Goal: Task Accomplishment & Management: Manage account settings

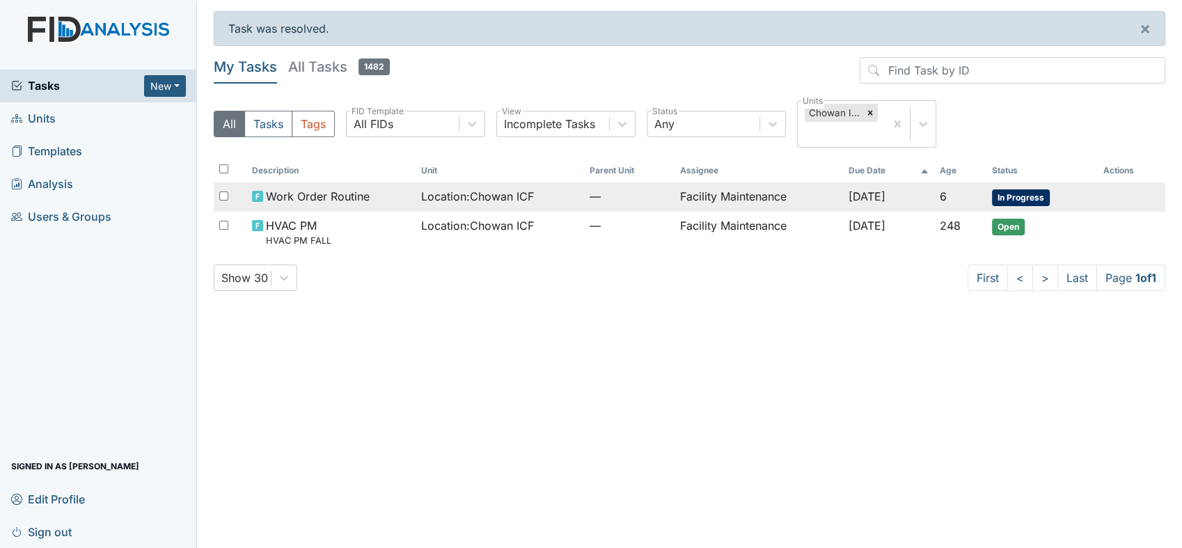
click at [356, 189] on span "Work Order Routine" at bounding box center [318, 196] width 104 height 17
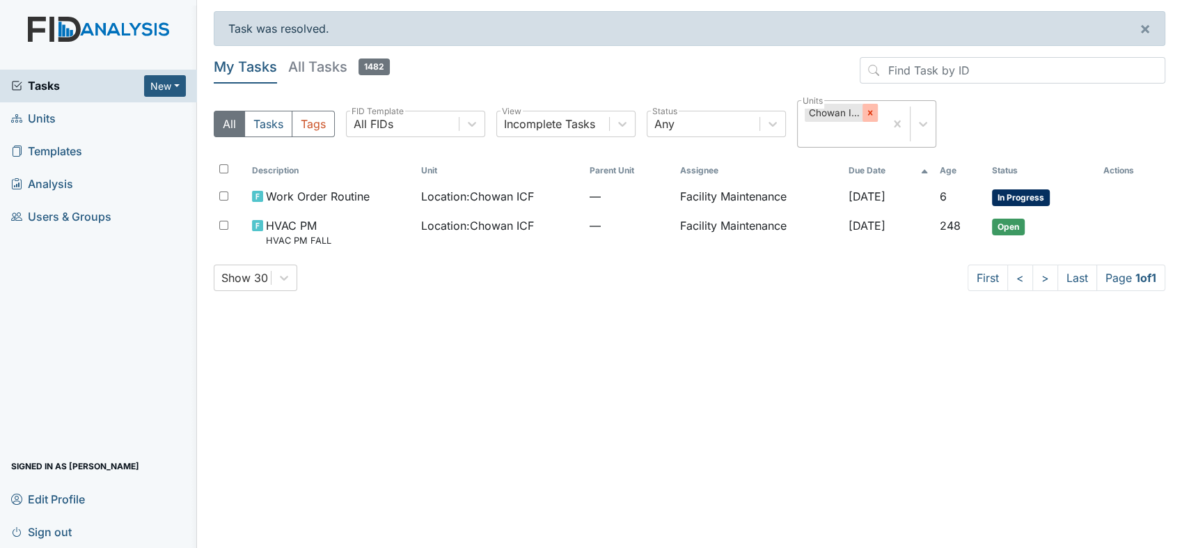
click at [866, 113] on icon at bounding box center [870, 113] width 10 height 10
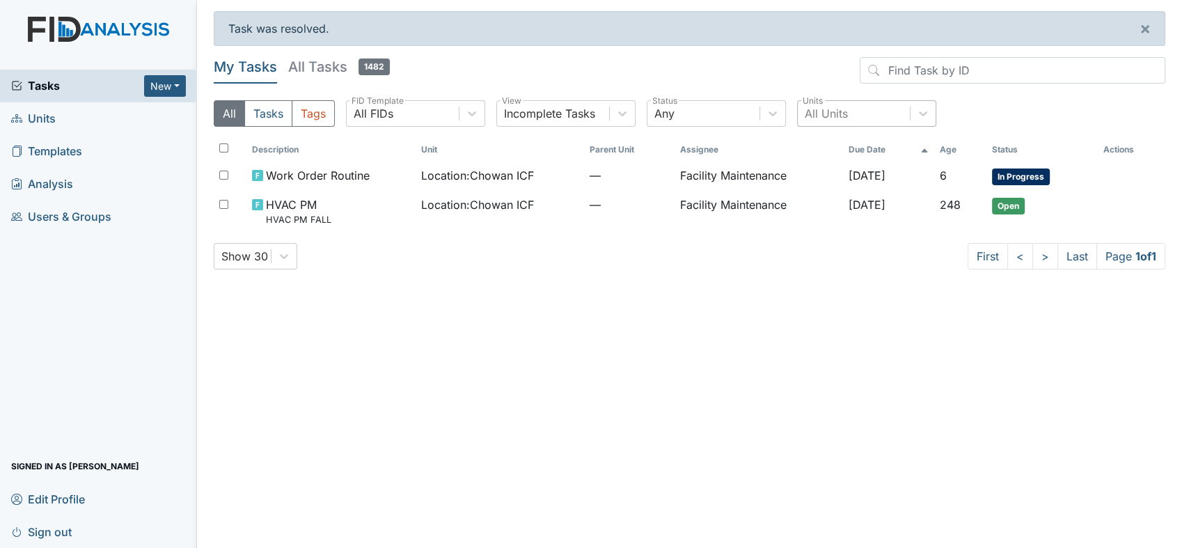
click at [833, 94] on div "My Tasks All Tasks 1482 All Tasks Tags All FIDs FID Template Incomplete Tasks V…" at bounding box center [689, 97] width 951 height 81
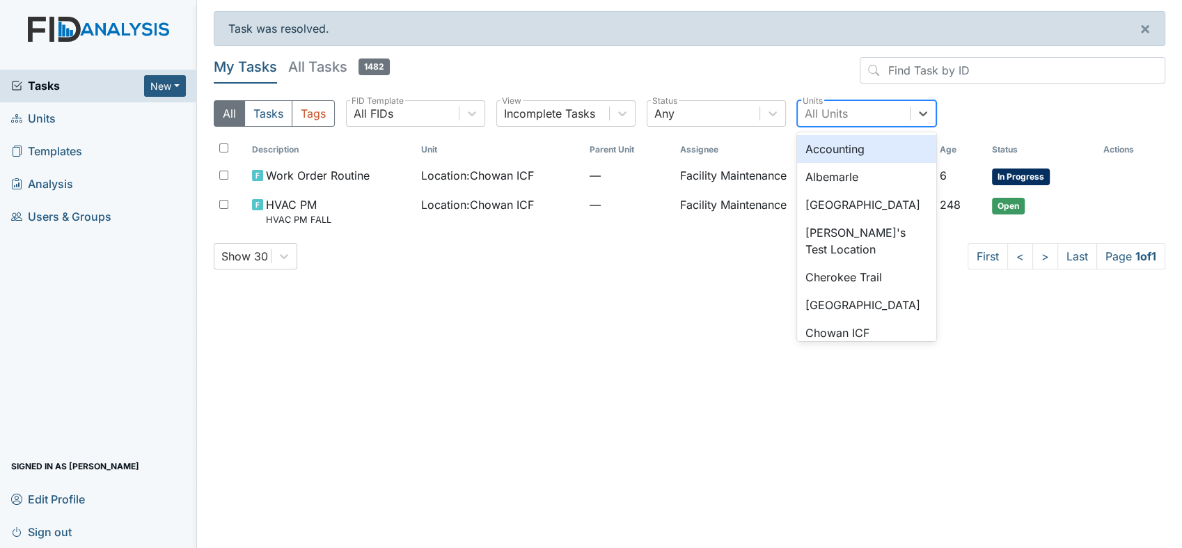
click at [830, 112] on div "All Units" at bounding box center [825, 113] width 43 height 17
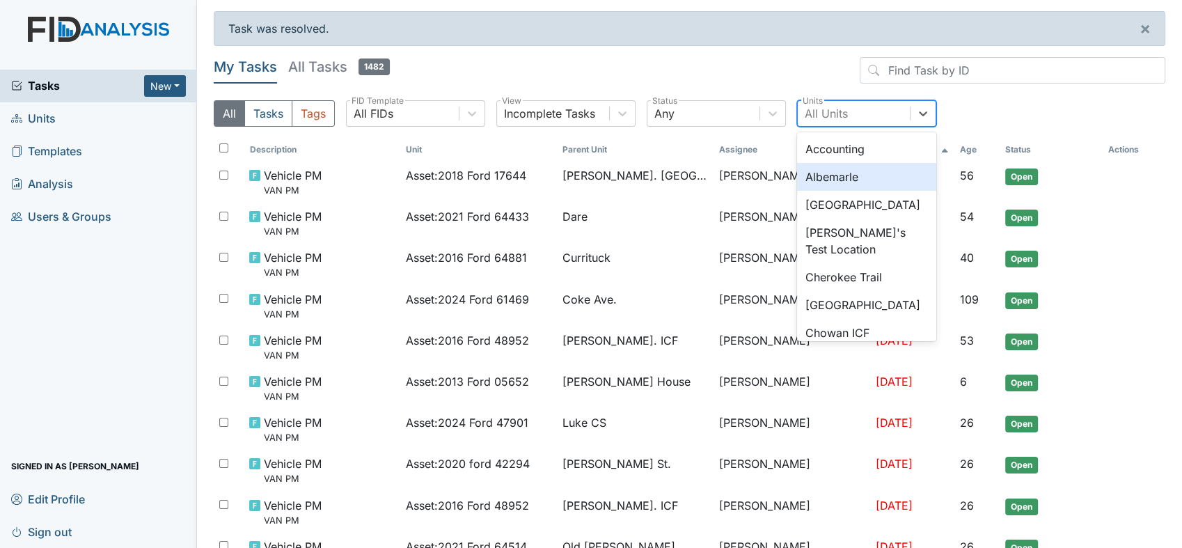
click at [830, 175] on div "Albemarle" at bounding box center [866, 177] width 139 height 28
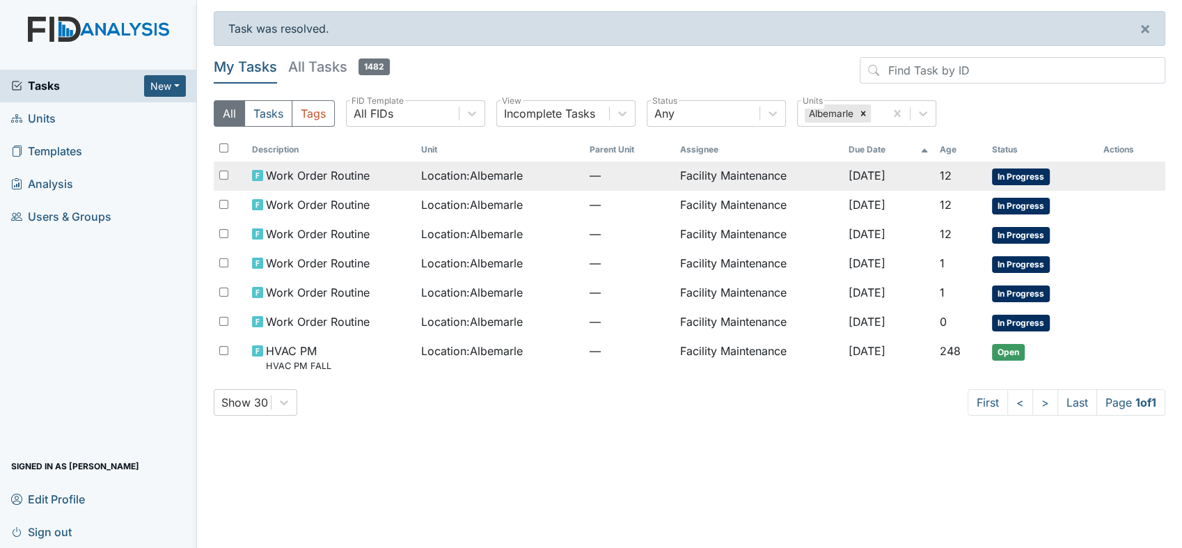
click at [721, 173] on td "Facility Maintenance" at bounding box center [758, 175] width 169 height 29
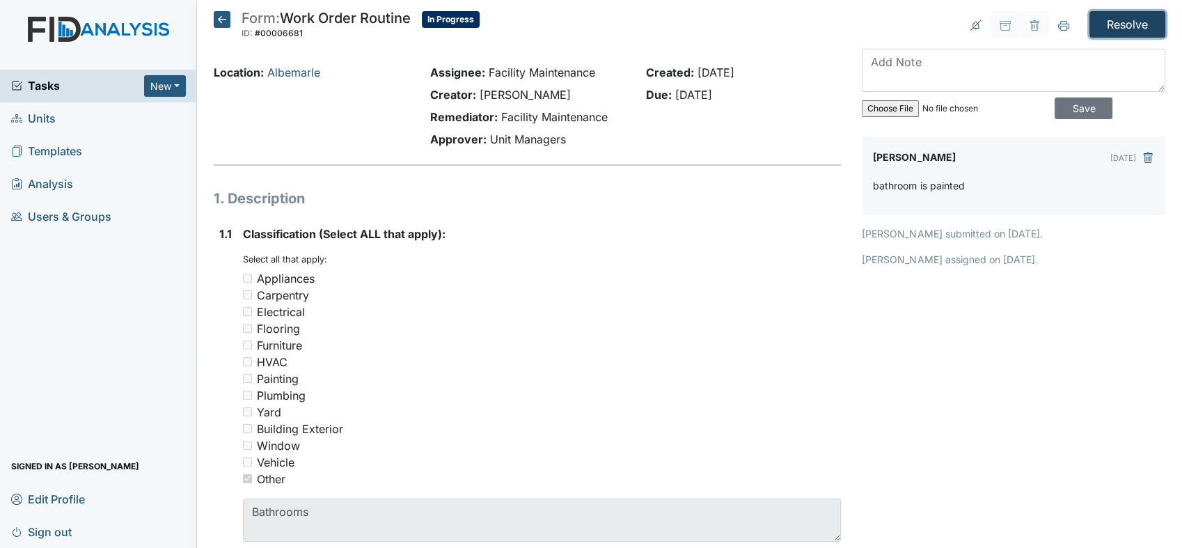
click at [1122, 22] on input "Resolve" at bounding box center [1127, 24] width 76 height 26
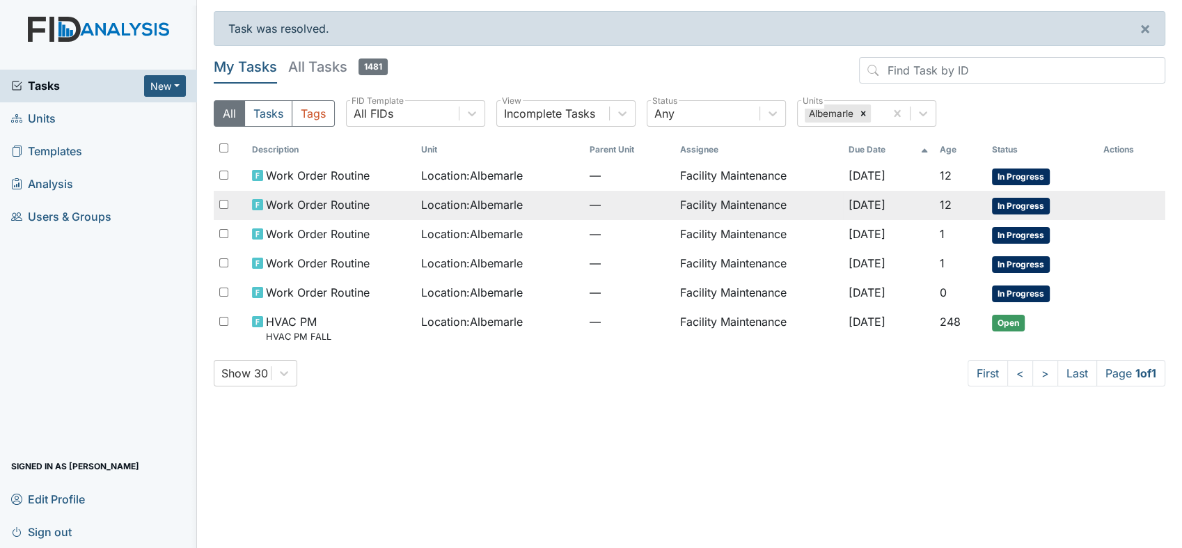
click at [746, 200] on td "Facility Maintenance" at bounding box center [758, 205] width 169 height 29
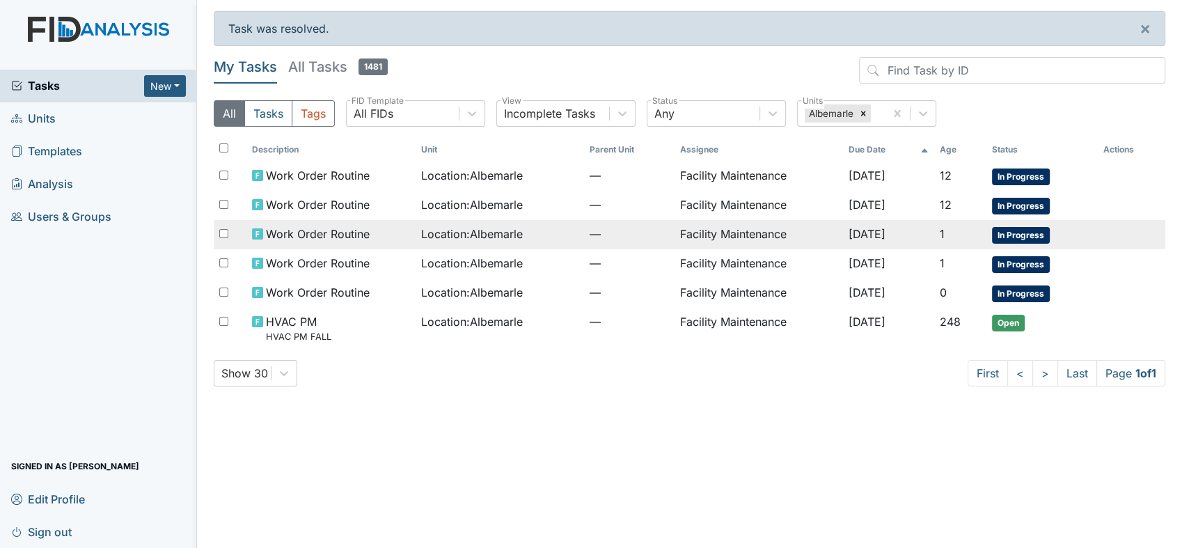
click at [312, 228] on span "Work Order Routine" at bounding box center [318, 233] width 104 height 17
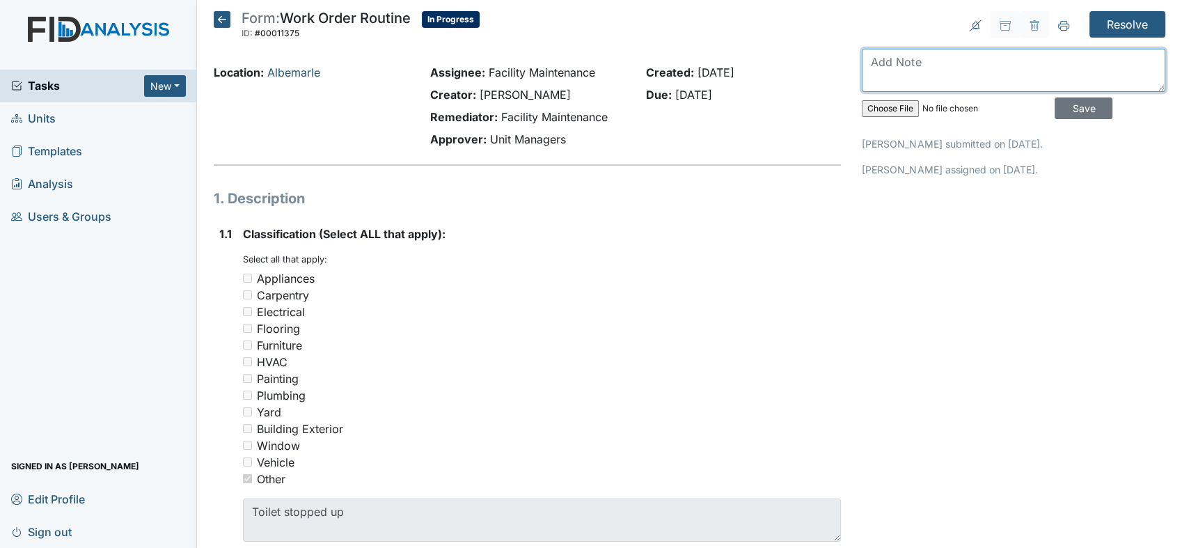
click at [891, 61] on textarea at bounding box center [1013, 70] width 303 height 43
type textarea "toilet unclogged"
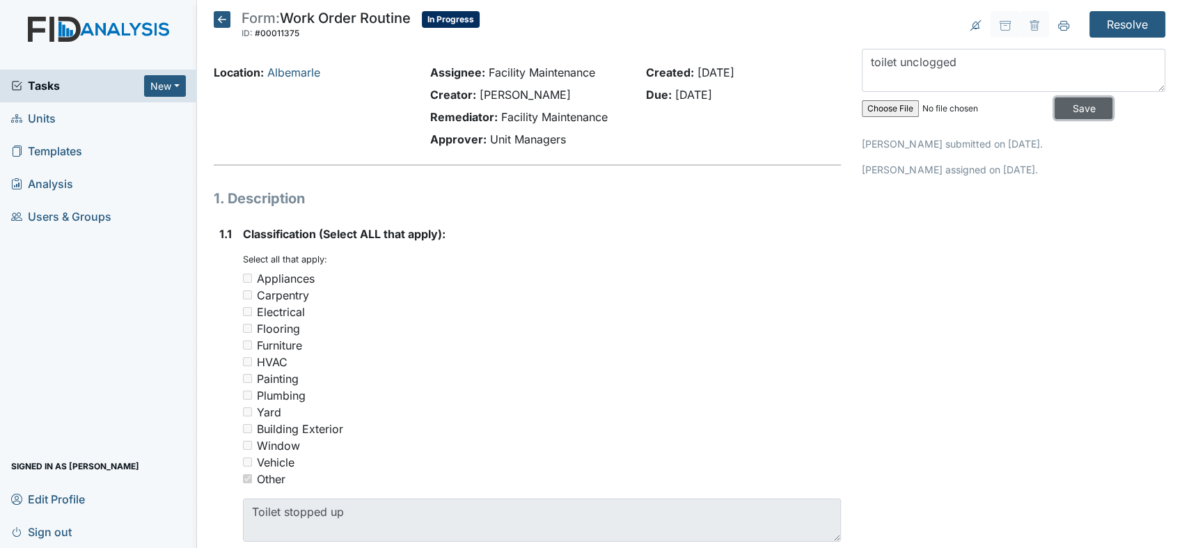
click at [1058, 106] on input "Save" at bounding box center [1083, 108] width 58 height 22
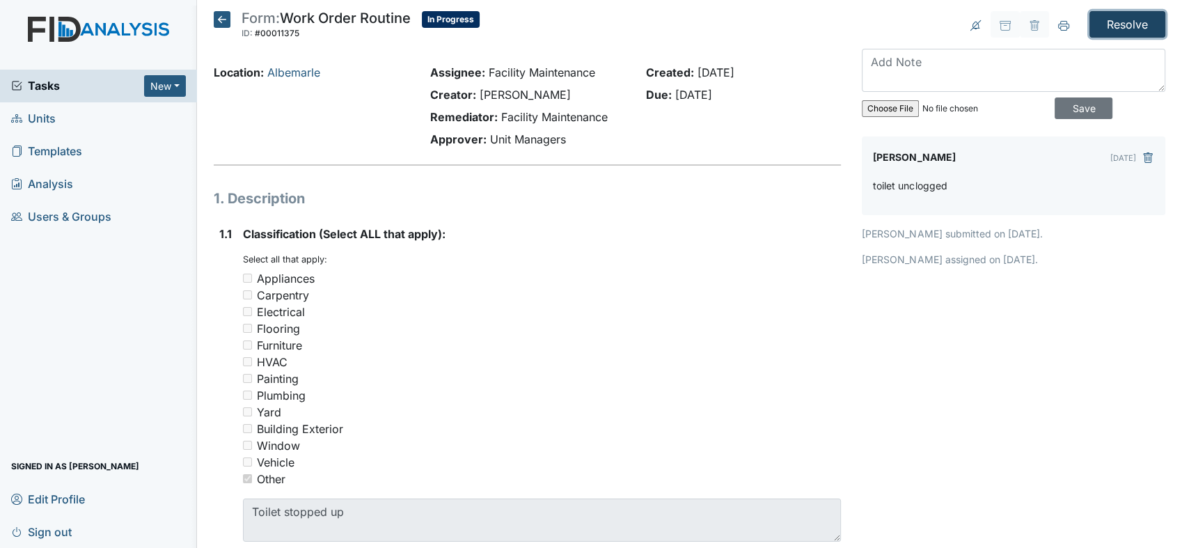
click at [1108, 17] on input "Resolve" at bounding box center [1127, 24] width 76 height 26
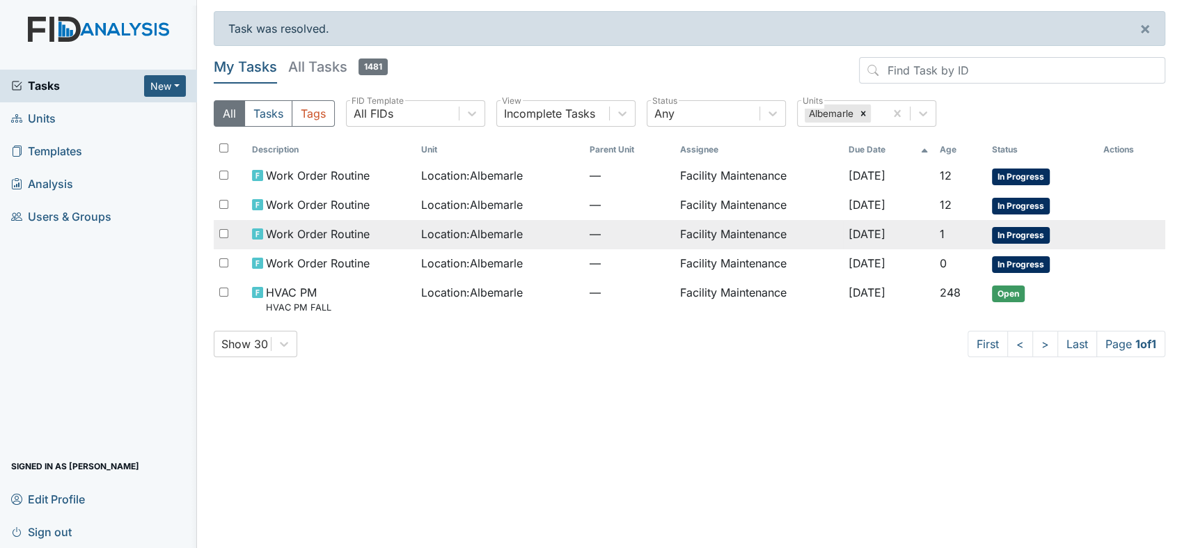
click at [499, 233] on span "Location : Albemarle" at bounding box center [472, 233] width 102 height 17
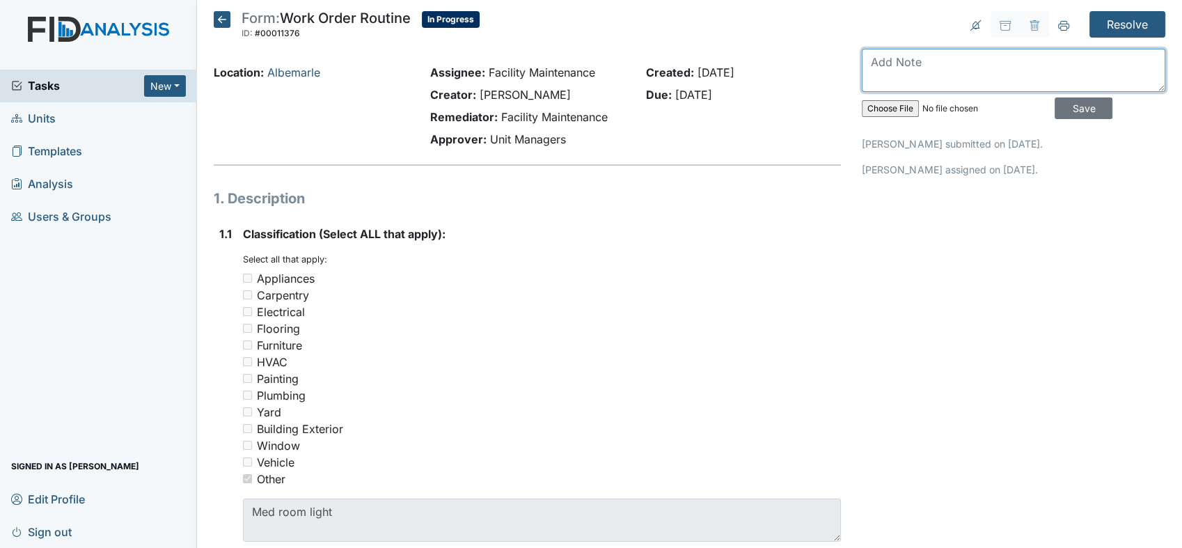
click at [891, 63] on textarea at bounding box center [1013, 70] width 303 height 43
type textarea "med room light is good"
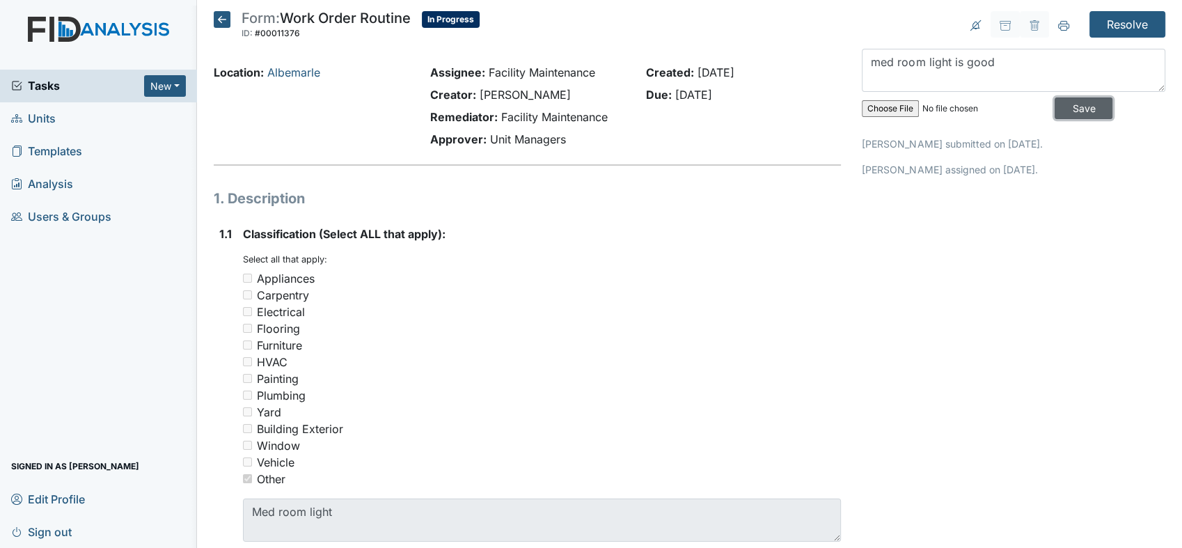
click at [1060, 106] on input "Save" at bounding box center [1083, 108] width 58 height 22
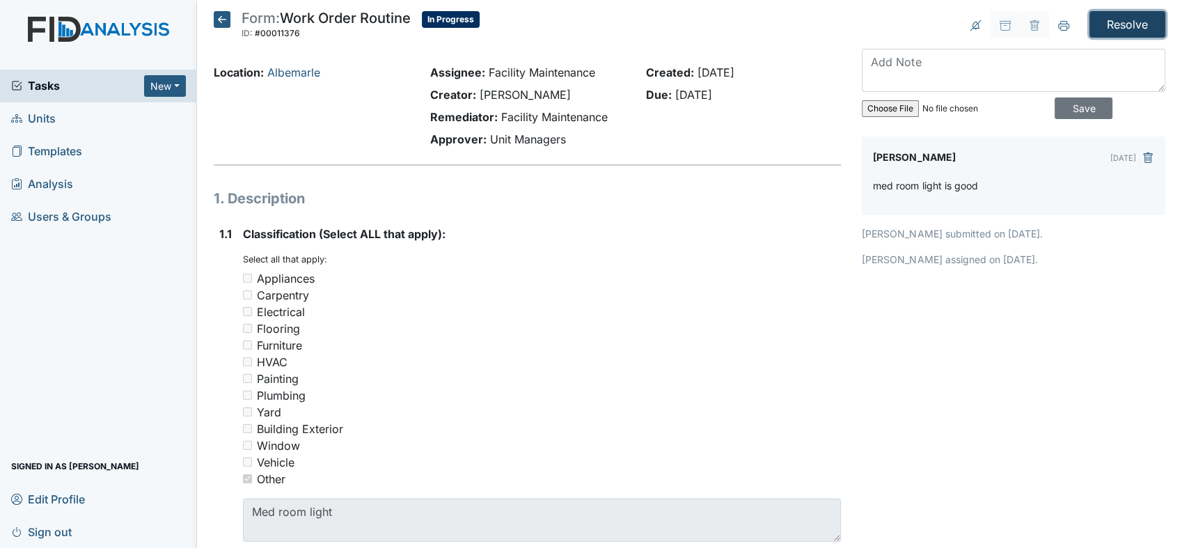
click at [1109, 15] on input "Resolve" at bounding box center [1127, 24] width 76 height 26
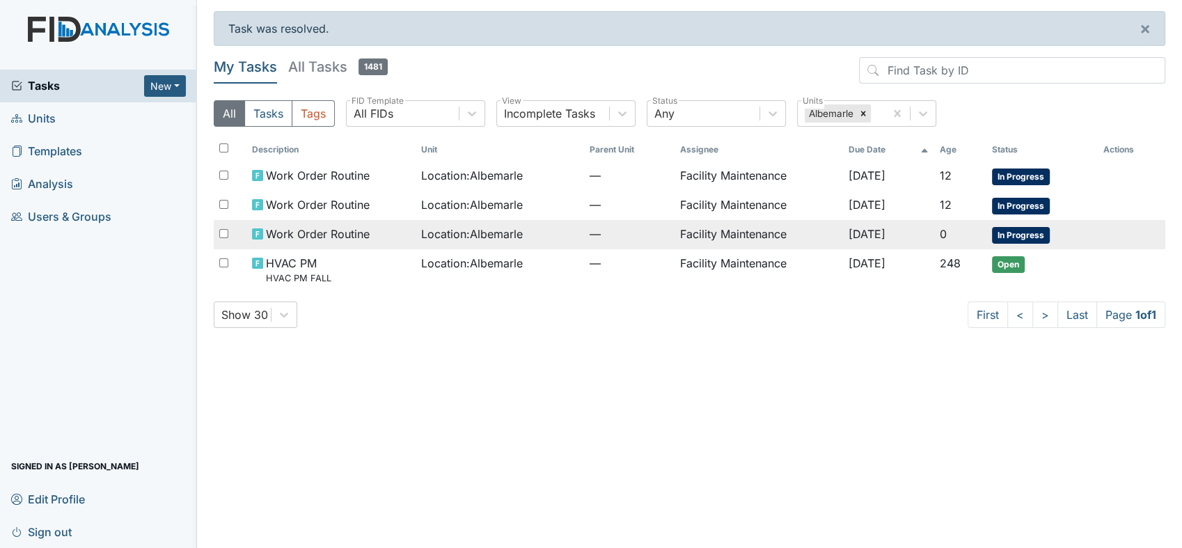
click at [877, 234] on span "[DATE]" at bounding box center [866, 234] width 37 height 14
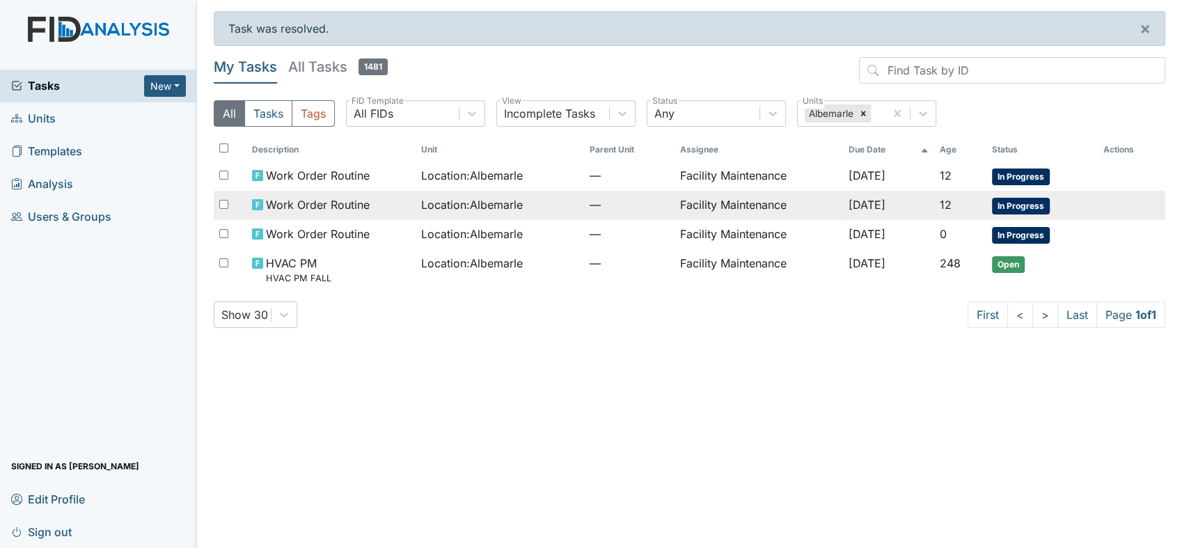
click at [318, 197] on span "Work Order Routine" at bounding box center [318, 204] width 104 height 17
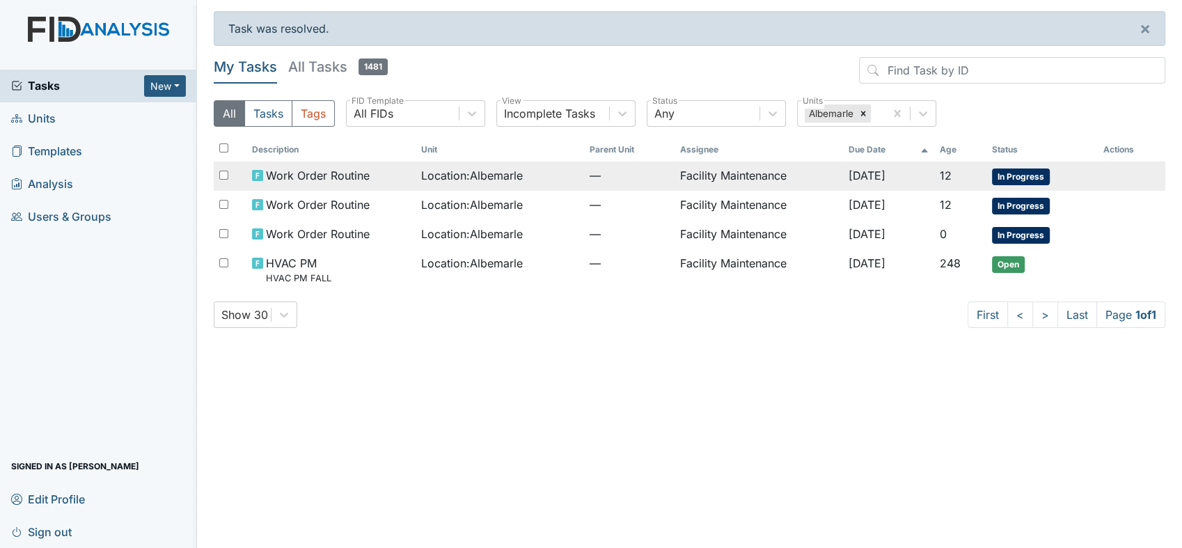
click at [338, 171] on span "Work Order Routine" at bounding box center [318, 175] width 104 height 17
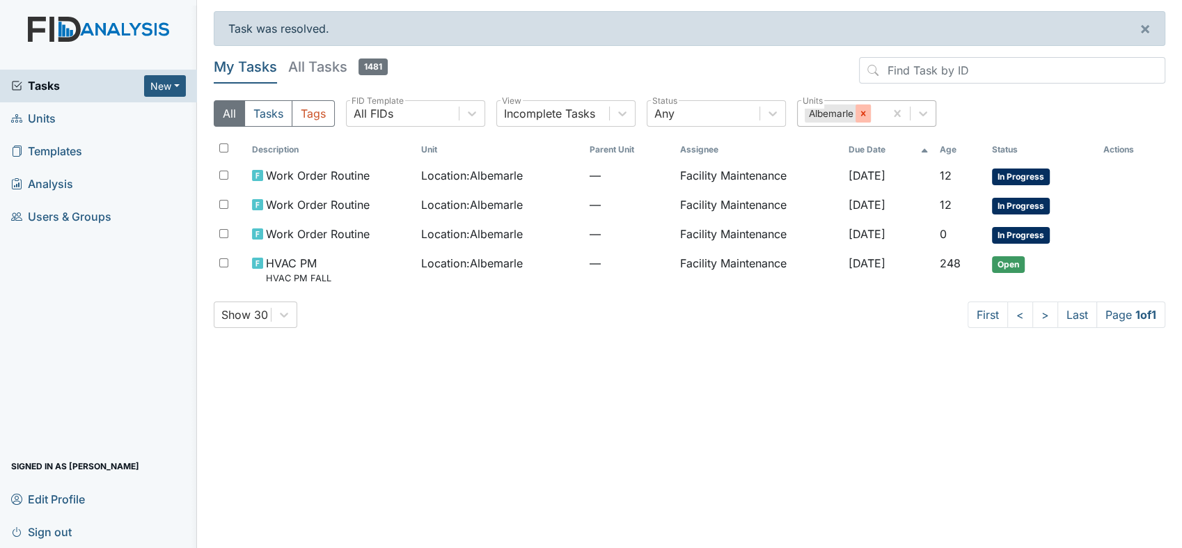
click at [864, 114] on icon at bounding box center [863, 113] width 5 height 5
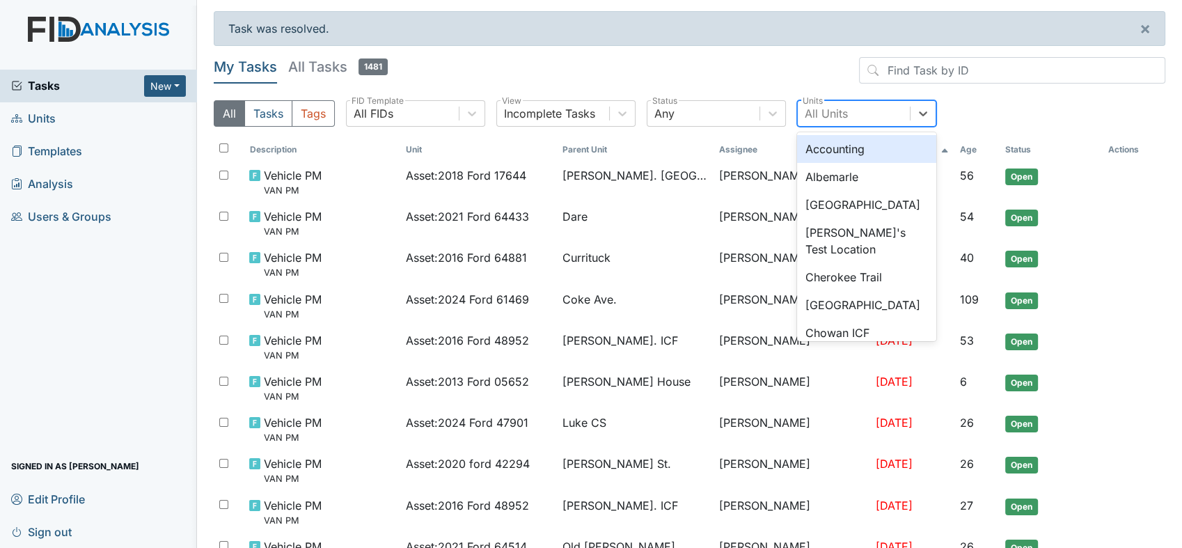
click at [852, 114] on div "All Units" at bounding box center [853, 113] width 112 height 25
type input "co"
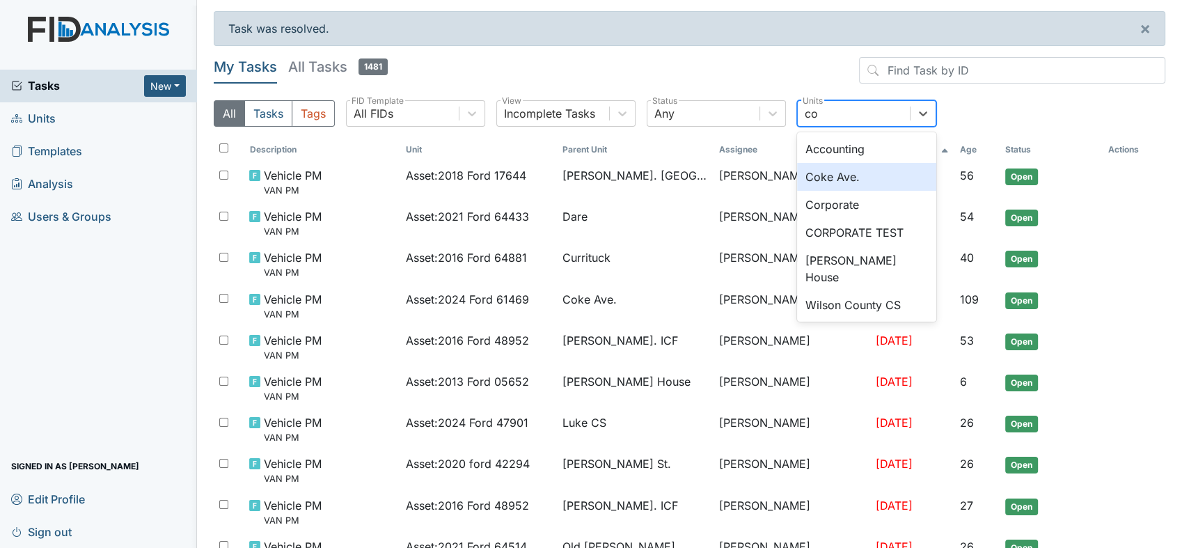
click at [839, 173] on div "Coke Ave." at bounding box center [866, 177] width 139 height 28
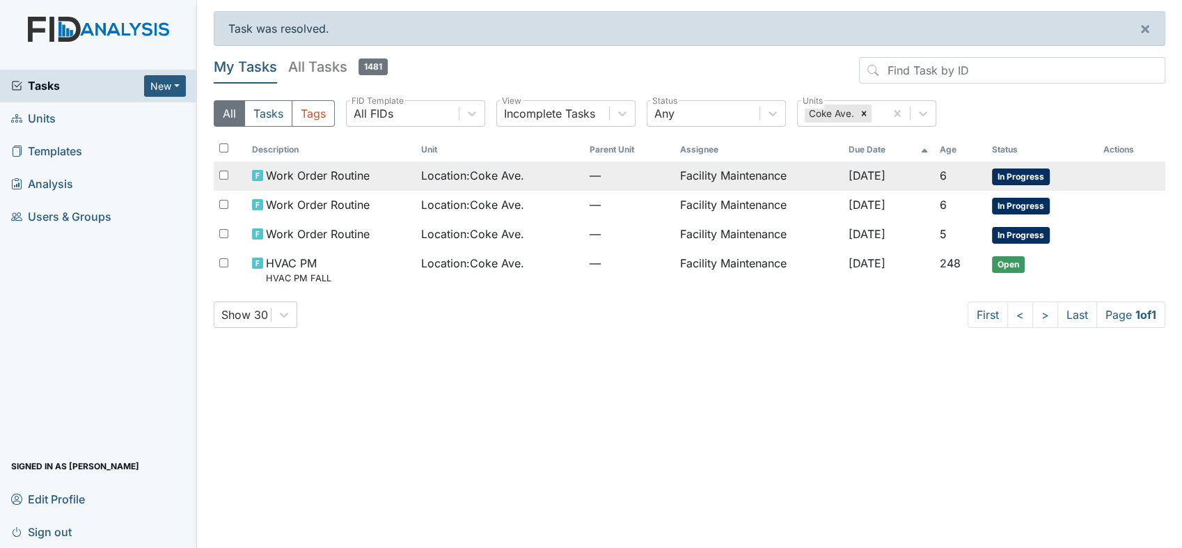
click at [843, 167] on td "Sep 24, 2025" at bounding box center [888, 175] width 91 height 29
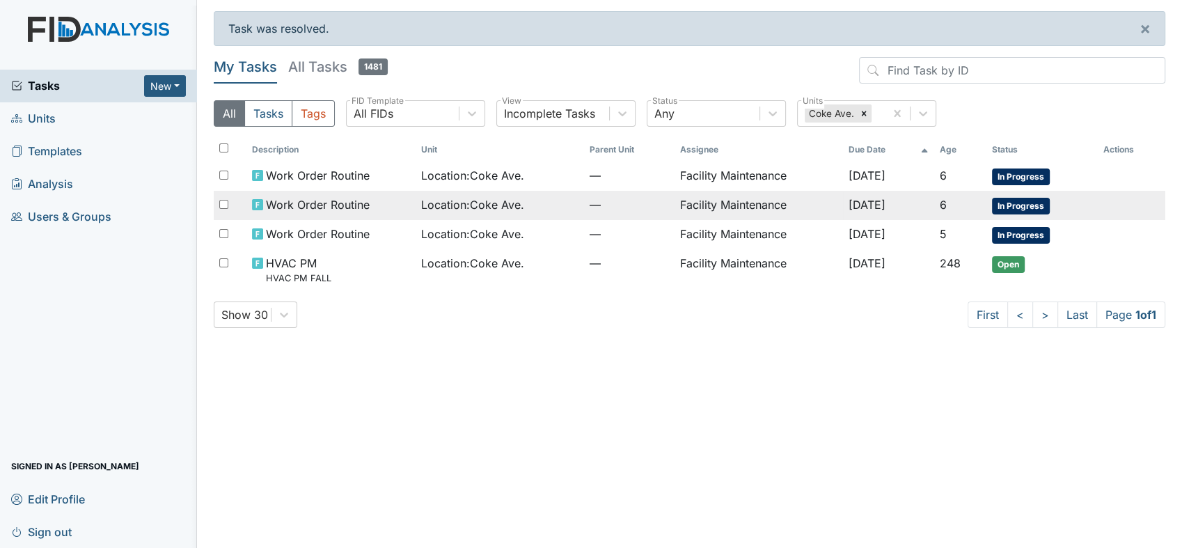
click at [352, 202] on span "Work Order Routine" at bounding box center [318, 204] width 104 height 17
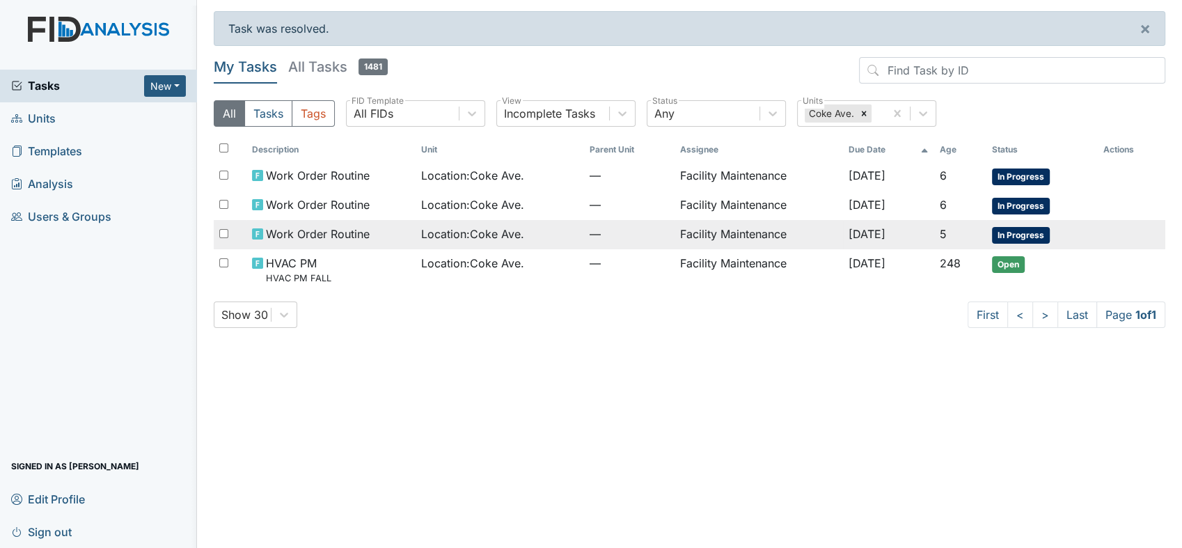
click at [316, 231] on span "Work Order Routine" at bounding box center [318, 233] width 104 height 17
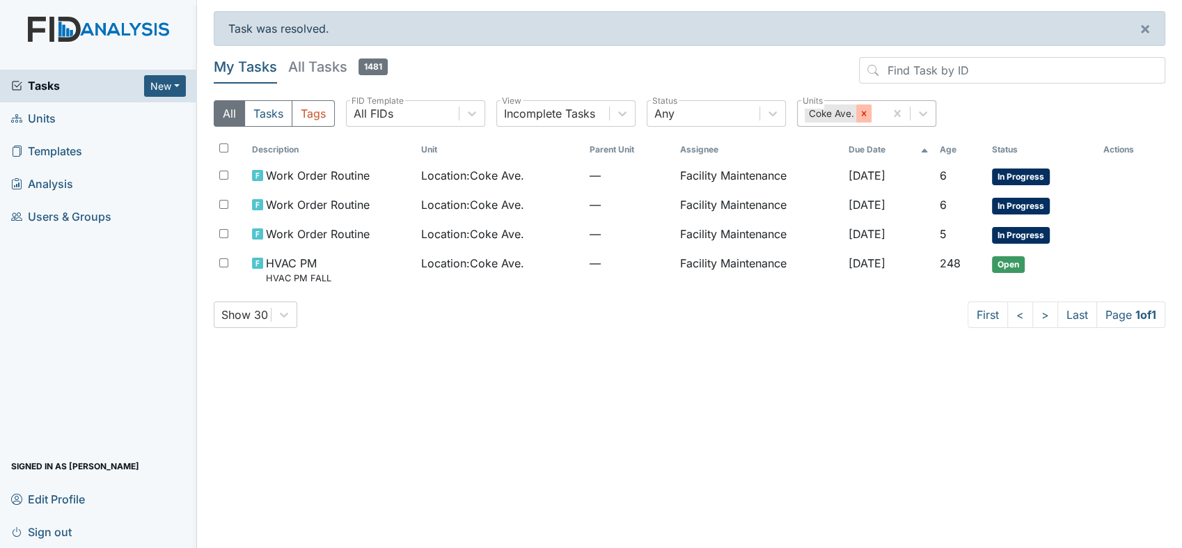
click at [861, 113] on icon at bounding box center [864, 114] width 10 height 10
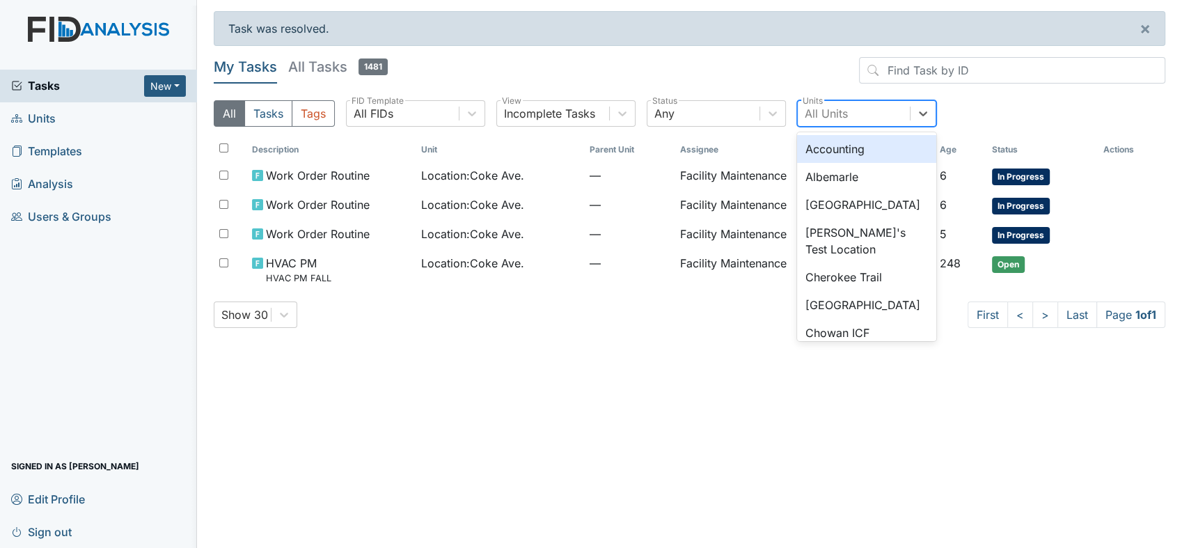
click at [861, 113] on div "All Units" at bounding box center [853, 113] width 112 height 25
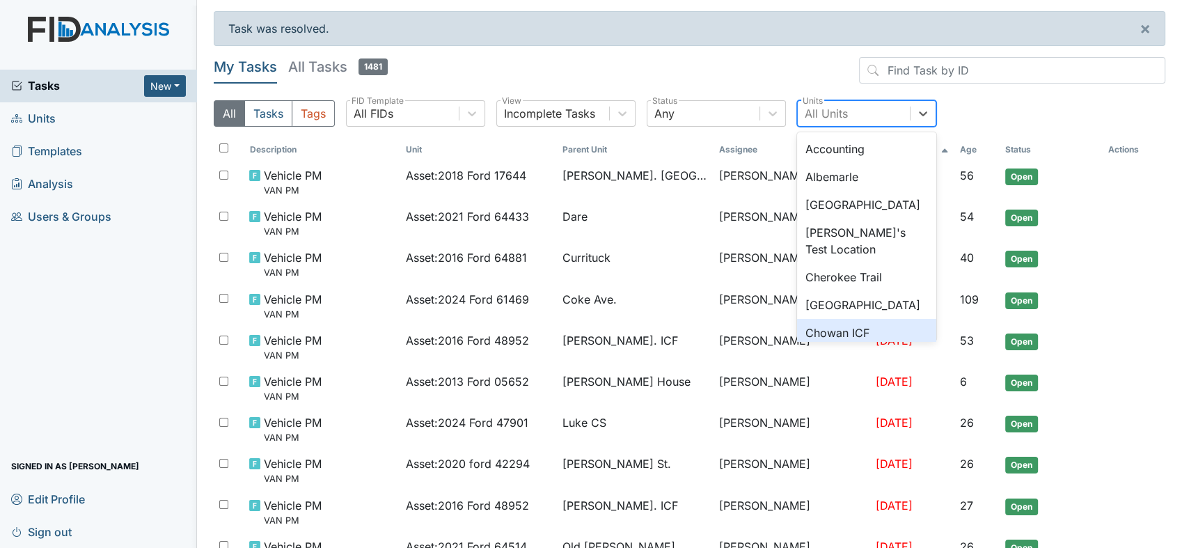
click at [844, 335] on div "Chowan ICF" at bounding box center [866, 333] width 139 height 28
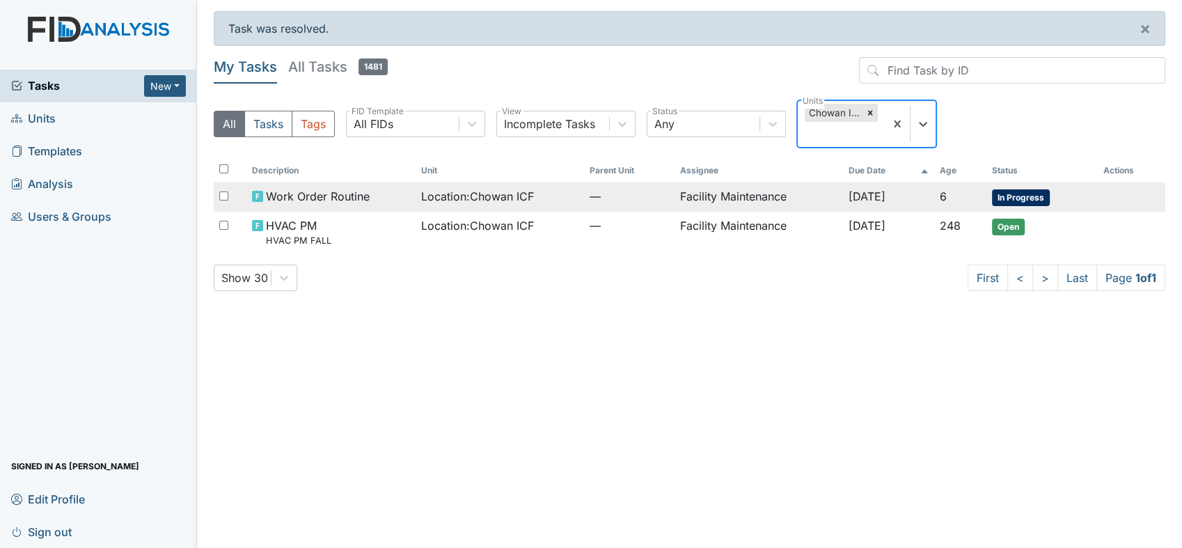
click at [731, 189] on td "Facility Maintenance" at bounding box center [758, 196] width 169 height 29
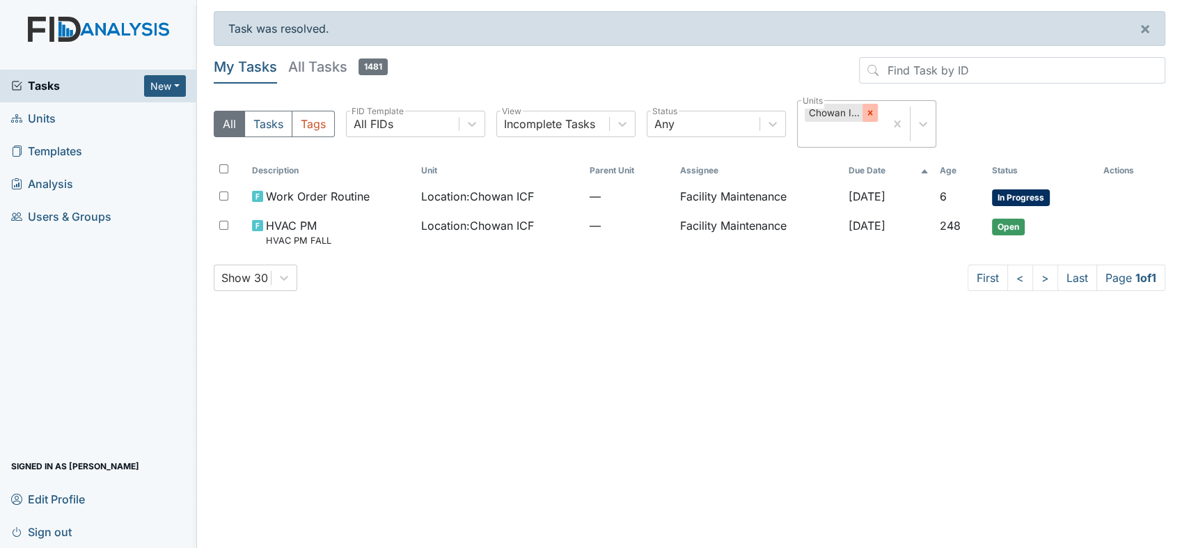
click at [872, 108] on icon at bounding box center [870, 113] width 10 height 10
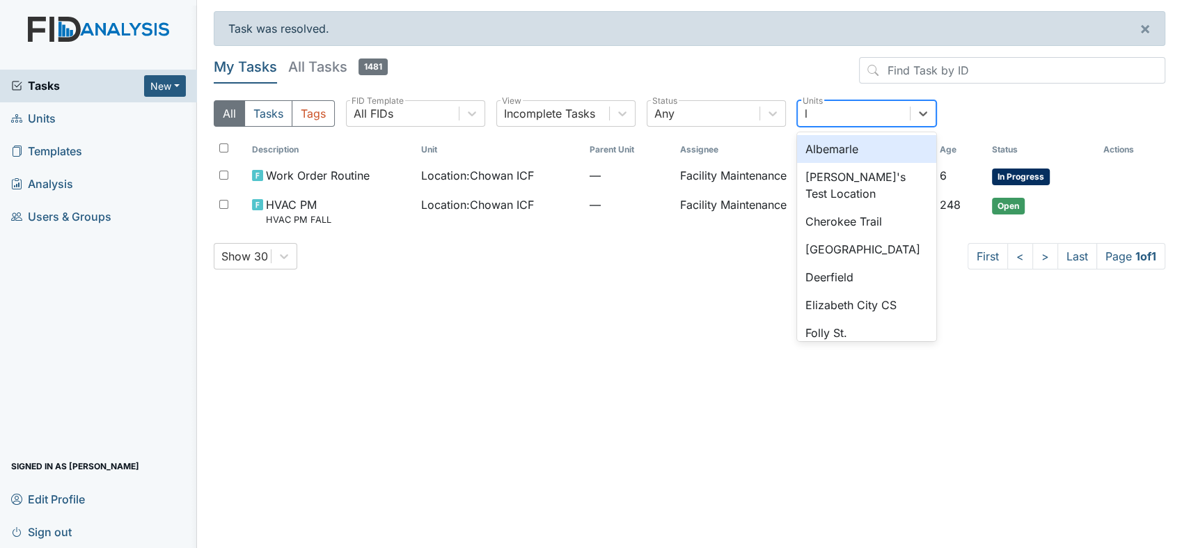
type input "lu"
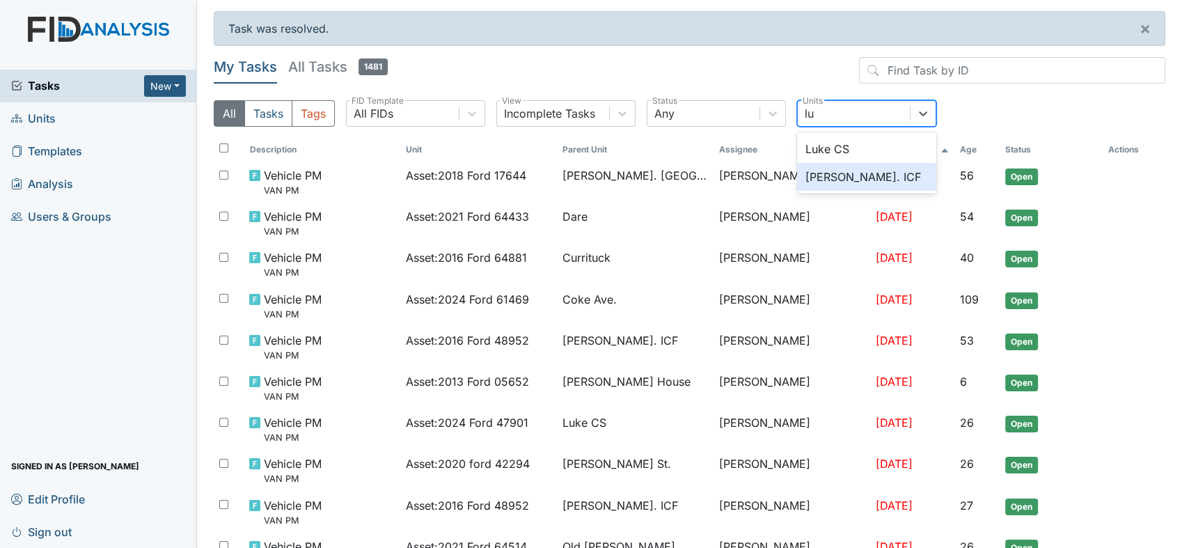
click at [843, 170] on div "Luke St. ICF" at bounding box center [866, 177] width 139 height 28
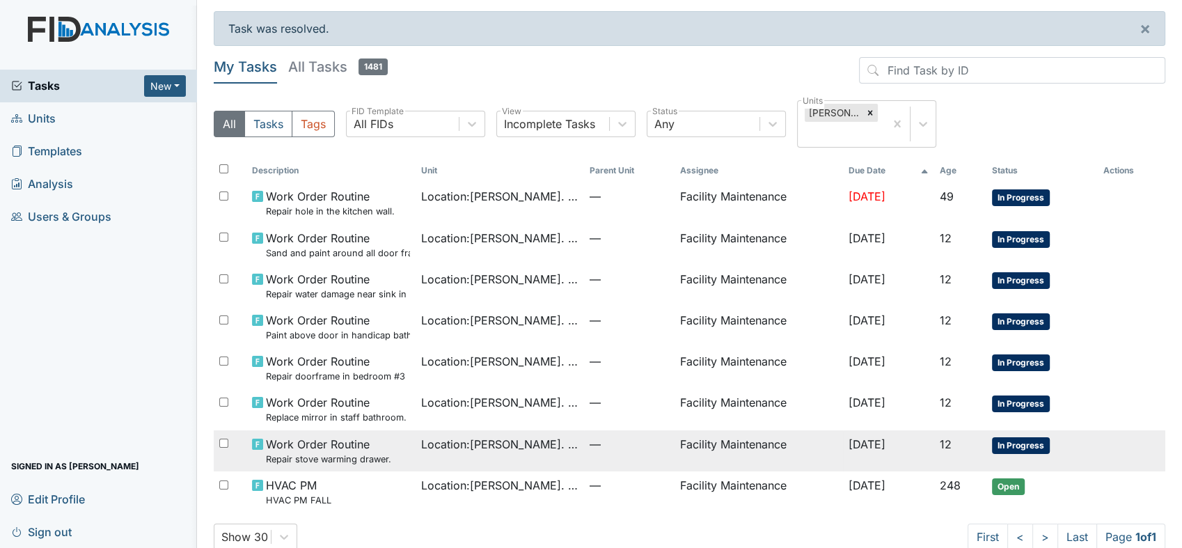
click at [523, 436] on span "Location : Luke St. ICF" at bounding box center [500, 444] width 158 height 17
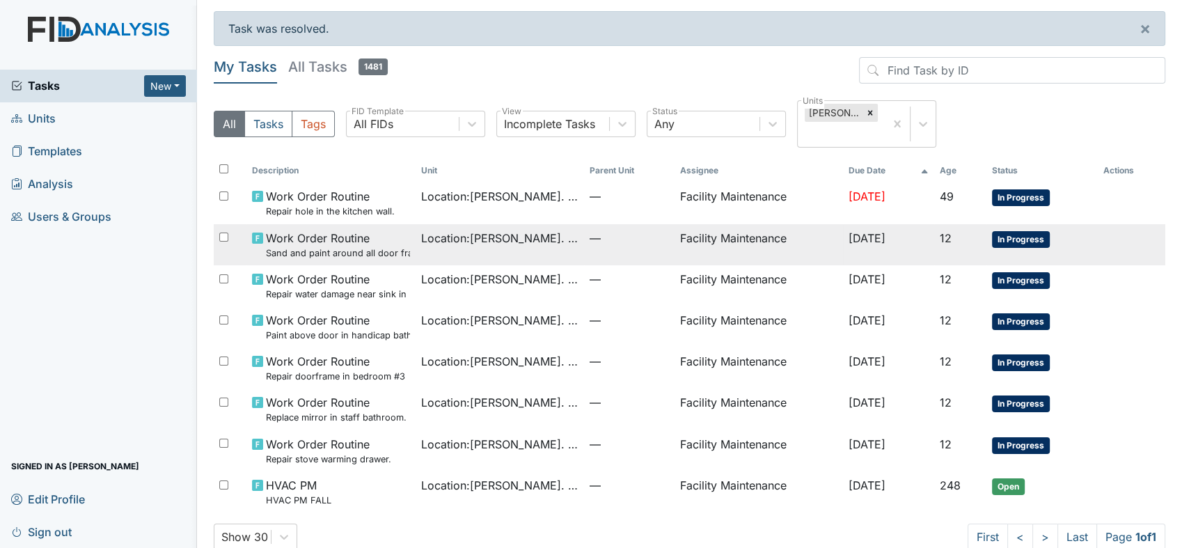
click at [287, 239] on span "Work Order Routine Sand and paint around all door frames" at bounding box center [338, 245] width 144 height 30
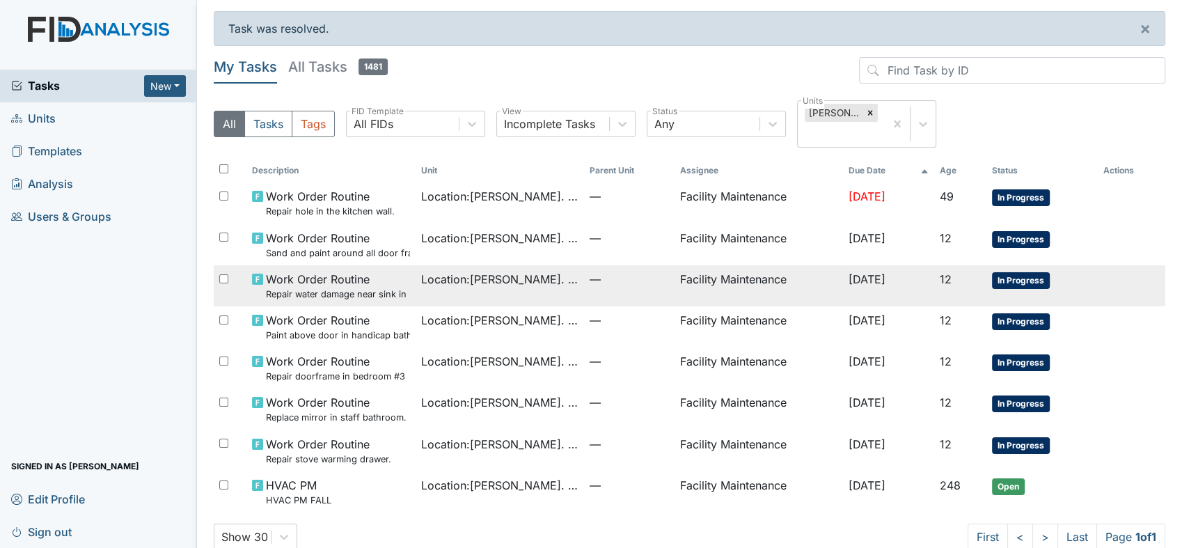
click at [271, 271] on span "Work Order Routine Repair water damage near sink in HC bathroom." at bounding box center [338, 286] width 144 height 30
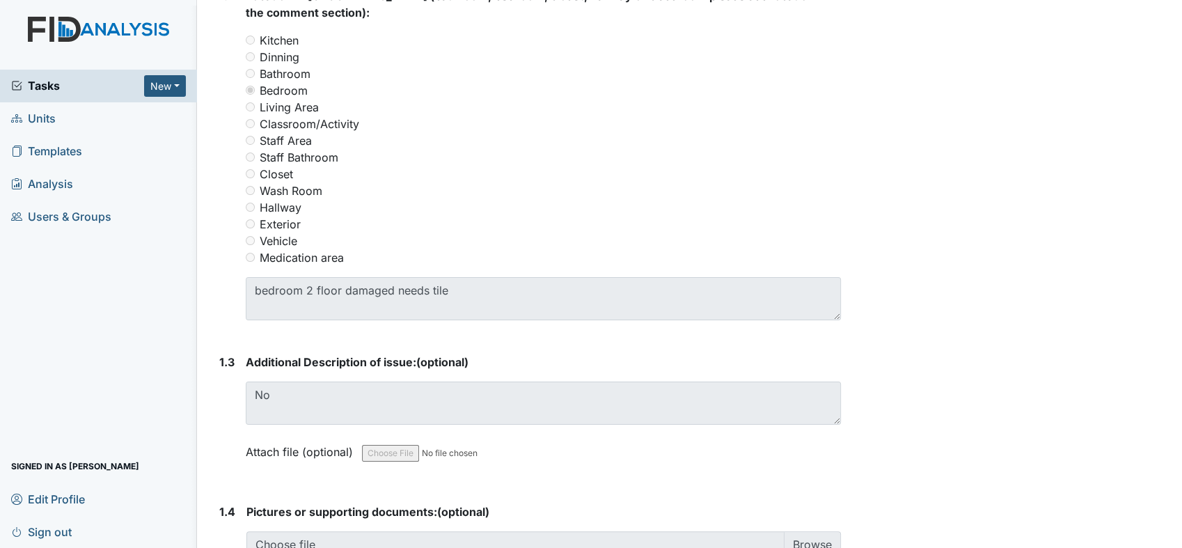
scroll to position [598, 0]
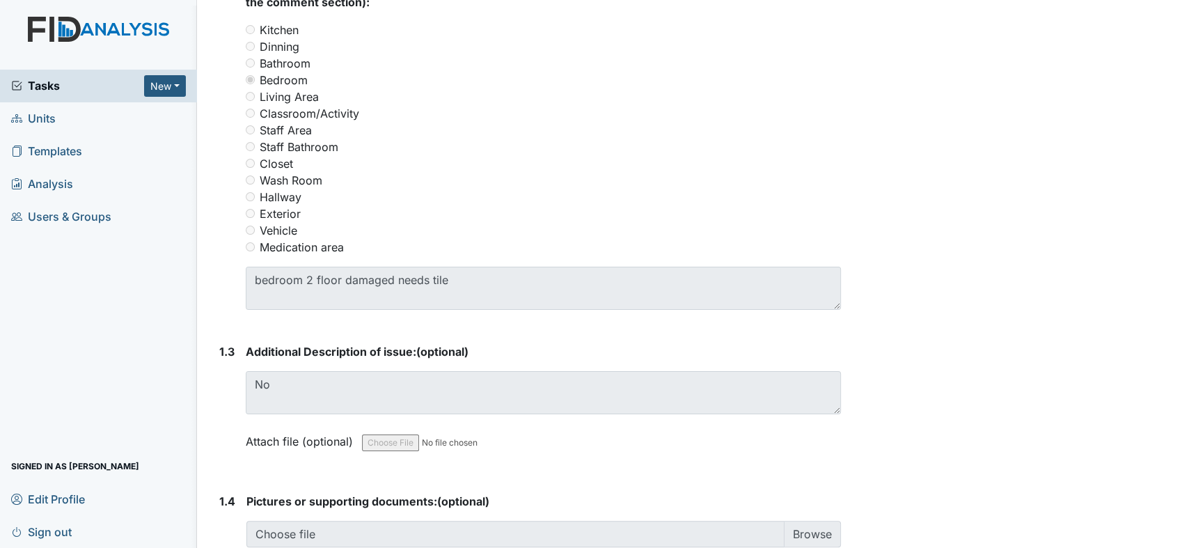
click at [1168, 8] on main "Form: Work Order Routine ID: #00011385 In Progress Autosaving... Location: Albe…" at bounding box center [689, 274] width 985 height 548
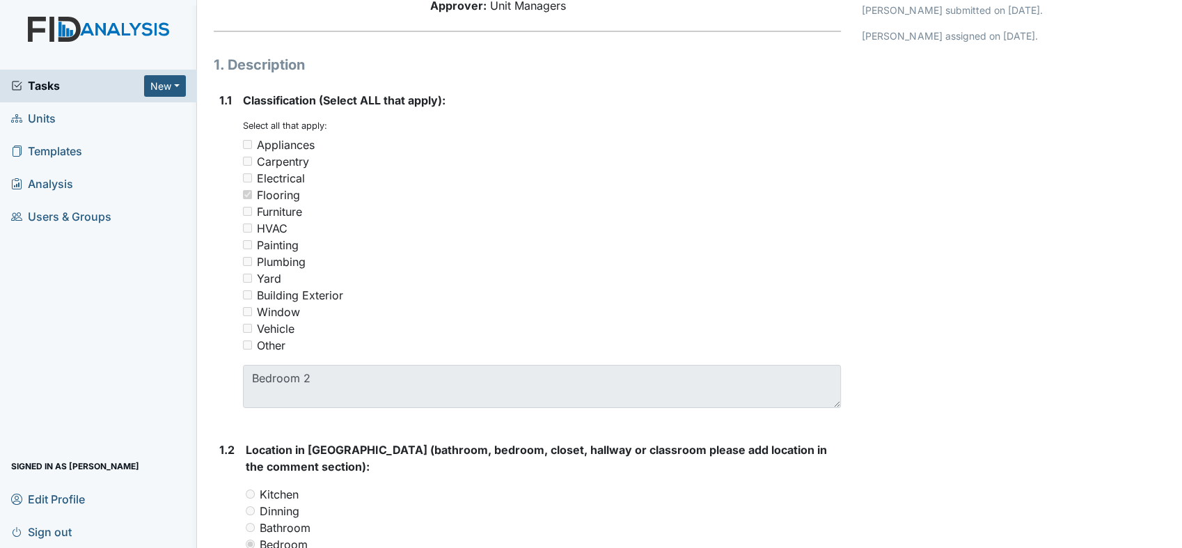
scroll to position [0, 0]
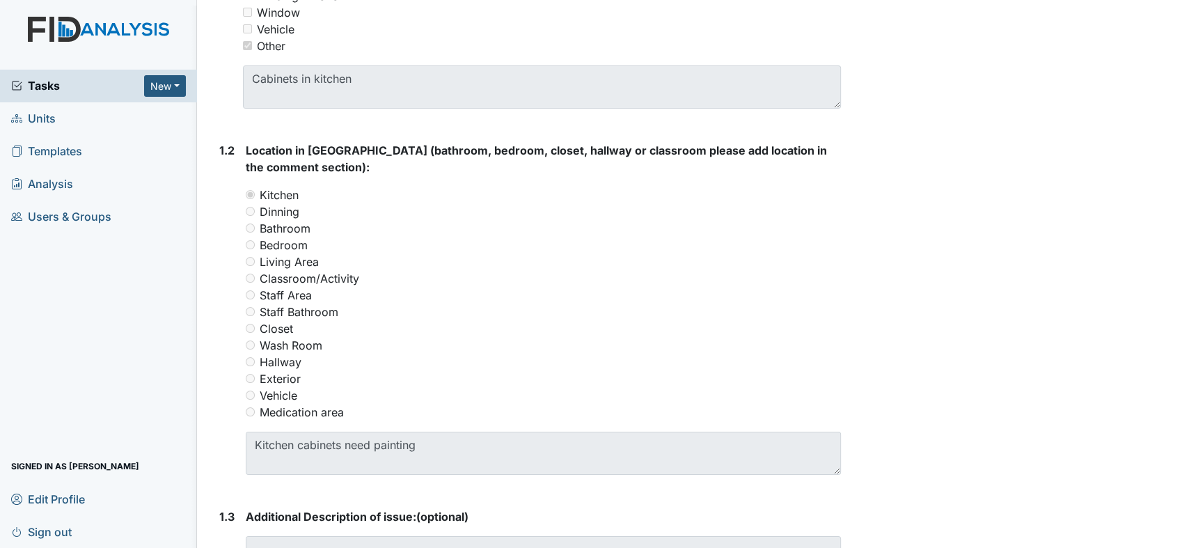
scroll to position [473, 0]
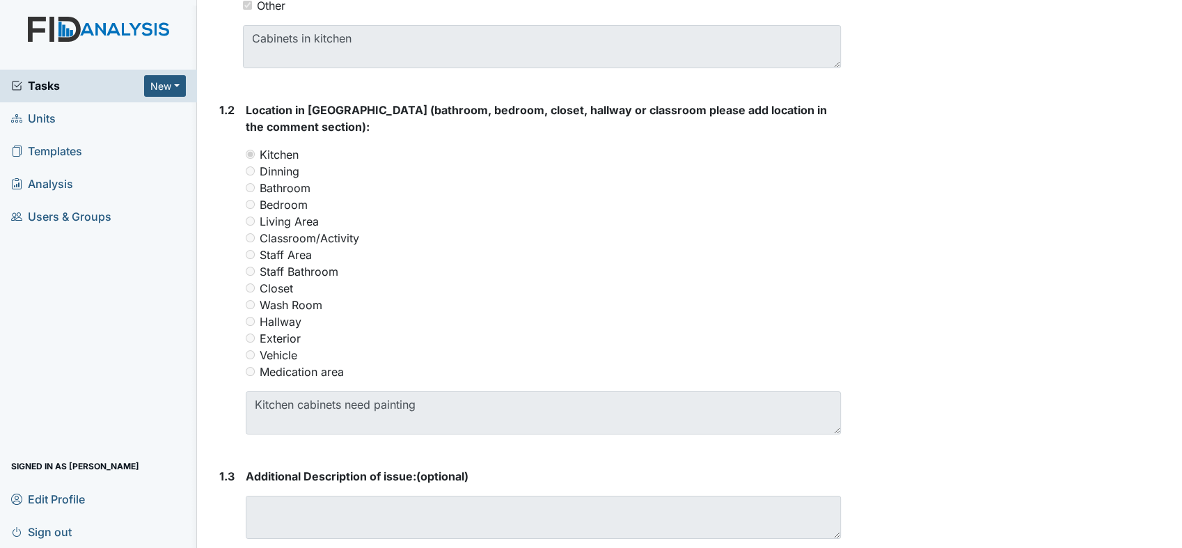
click at [1169, 6] on main "Form: Work Order Routine ID: #00006679 In Progress Autosaving... Location: [GEO…" at bounding box center [689, 274] width 985 height 548
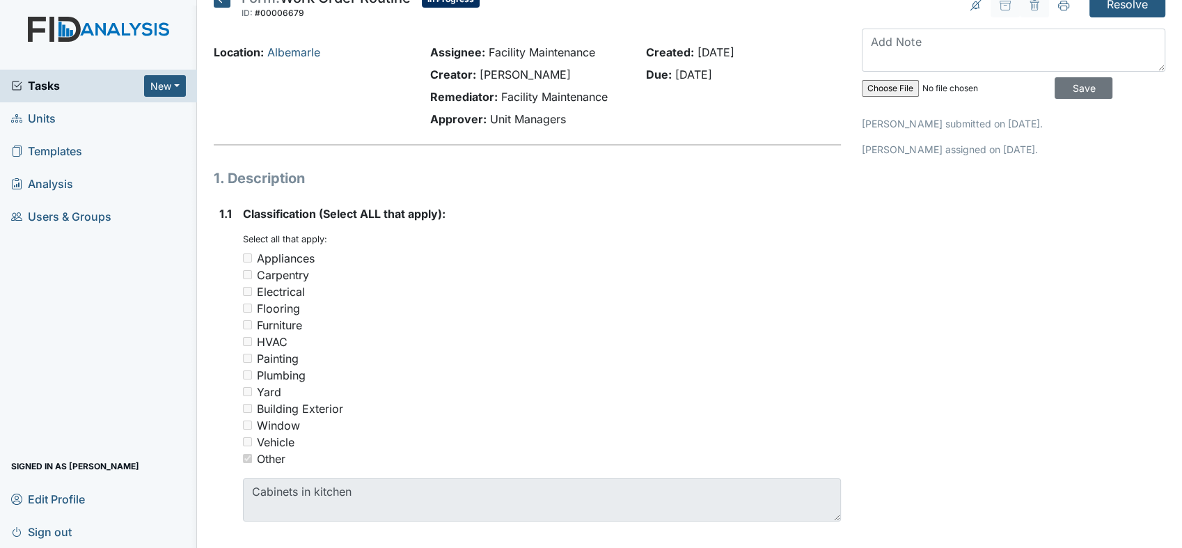
scroll to position [0, 0]
